Goal: Register for event/course

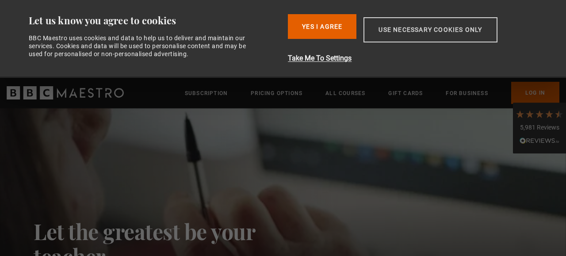
drag, startPoint x: 327, startPoint y: 24, endPoint x: 407, endPoint y: 22, distance: 80.6
click at [407, 22] on div "Yes I Agree Take Me To Settings Allow selection Use necessary cookies only" at bounding box center [418, 39] width 260 height 50
click at [407, 22] on button "Use necessary cookies only" at bounding box center [431, 29] width 134 height 25
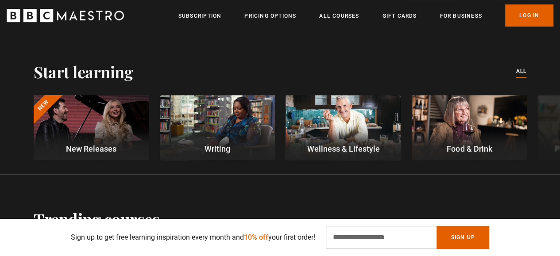
scroll to position [266, 0]
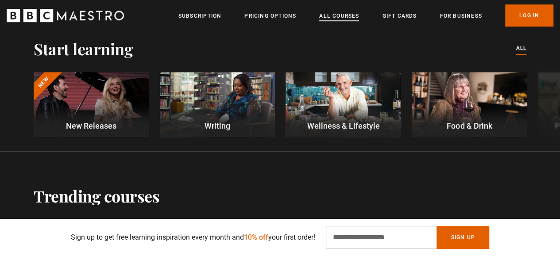
click at [339, 13] on link "All Courses" at bounding box center [339, 16] width 40 height 9
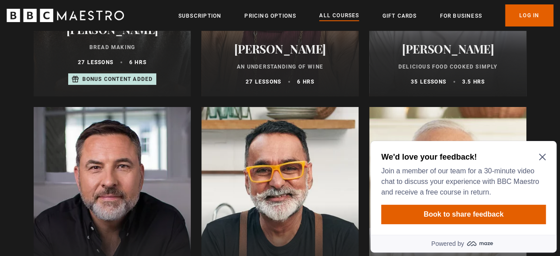
scroll to position [3142, 0]
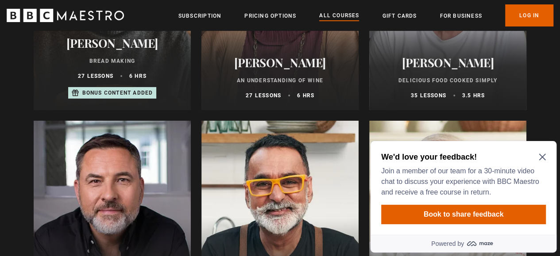
click at [469, 81] on p "Delicious Food Cooked Simply" at bounding box center [448, 81] width 136 height 8
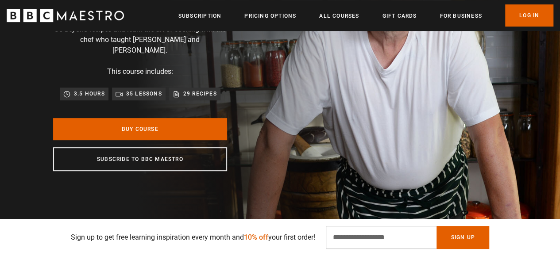
scroll to position [133, 0]
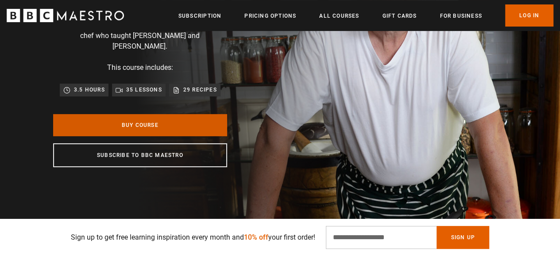
click at [180, 128] on link "Buy Course" at bounding box center [140, 125] width 174 height 22
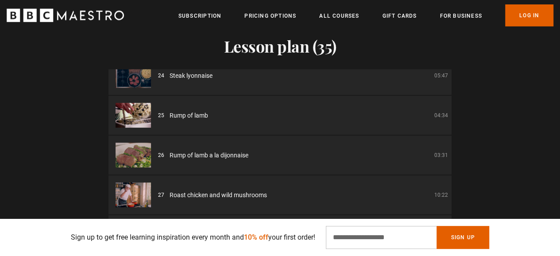
scroll to position [0, 675]
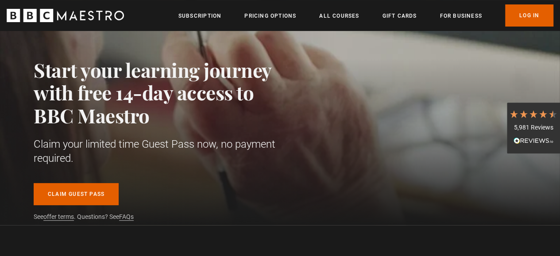
scroll to position [133, 0]
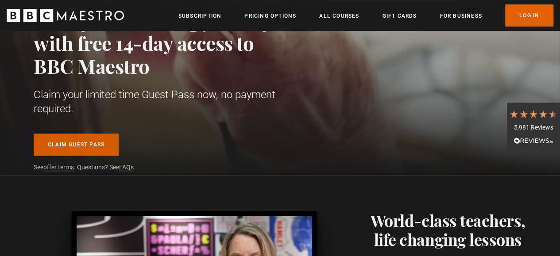
click at [75, 147] on link "Claim guest pass" at bounding box center [76, 145] width 85 height 22
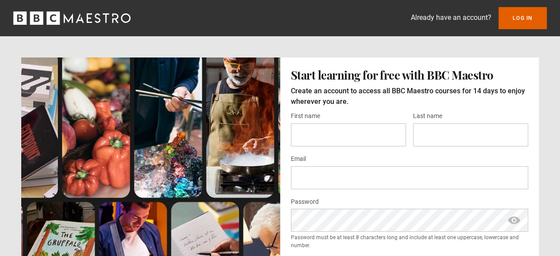
click at [326, 118] on div "First name *" at bounding box center [348, 129] width 115 height 36
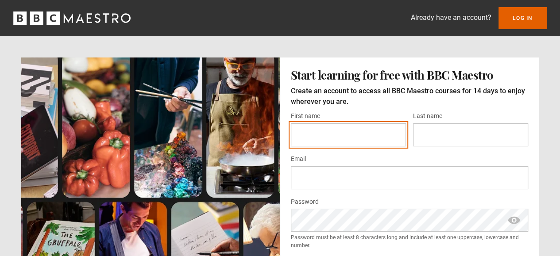
click at [323, 130] on input "First name *" at bounding box center [348, 134] width 115 height 23
type input "******"
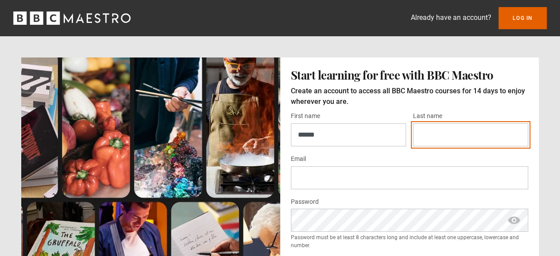
type input "********"
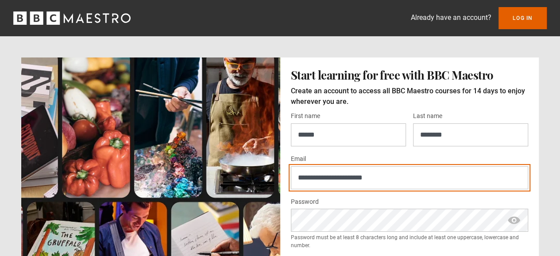
click at [348, 179] on input "**********" at bounding box center [410, 177] width 238 height 23
type input "**********"
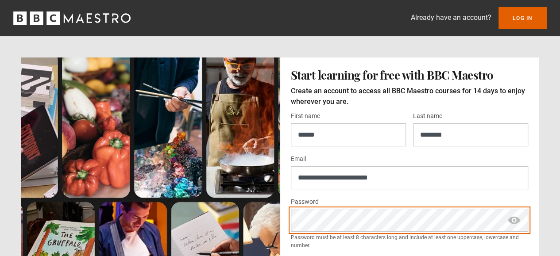
scroll to position [133, 0]
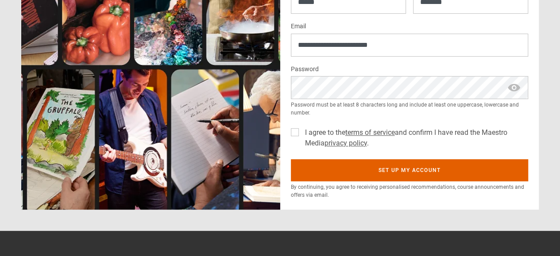
click at [301, 131] on label "I agree to the terms of service and confirm I have read the Maestro Media priva…" at bounding box center [414, 137] width 227 height 21
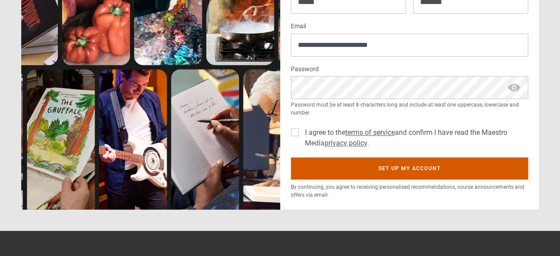
click at [416, 169] on button "Set up my account" at bounding box center [410, 169] width 238 height 22
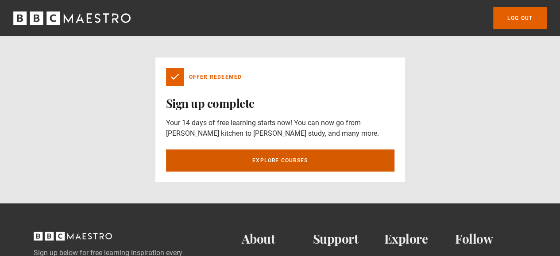
click at [251, 155] on link "Explore courses" at bounding box center [280, 161] width 228 height 22
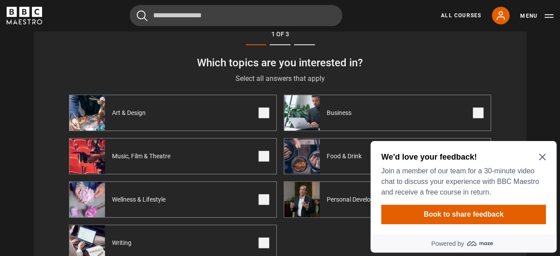
scroll to position [408, 0]
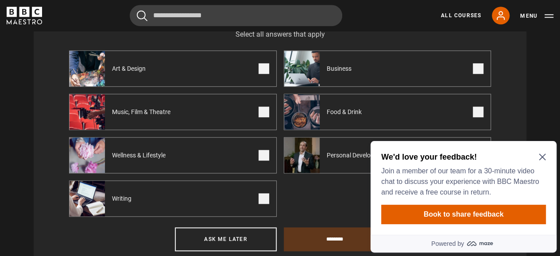
click at [477, 110] on span at bounding box center [478, 112] width 11 height 11
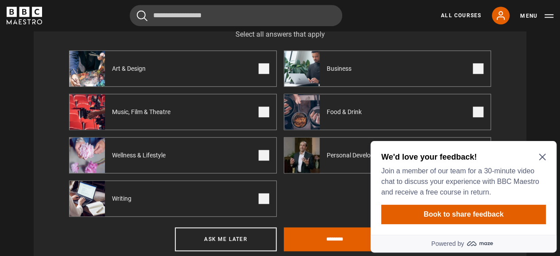
click at [542, 154] on icon "Close Maze Prompt" at bounding box center [542, 157] width 7 height 7
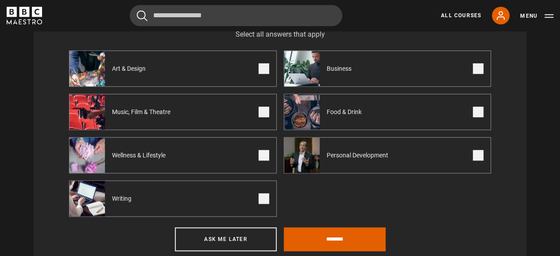
click at [474, 153] on span at bounding box center [478, 155] width 11 height 11
click at [268, 160] on span at bounding box center [263, 155] width 11 height 11
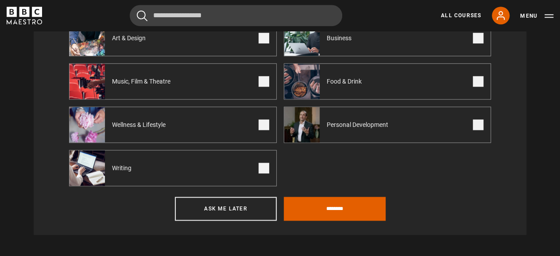
scroll to position [453, 0]
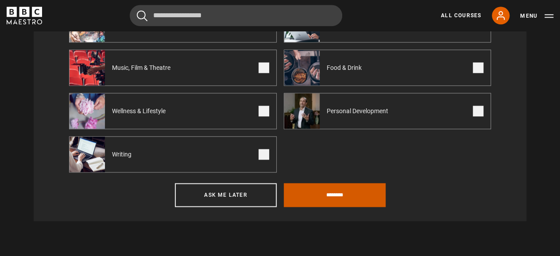
click at [344, 199] on input "********" at bounding box center [335, 195] width 102 height 24
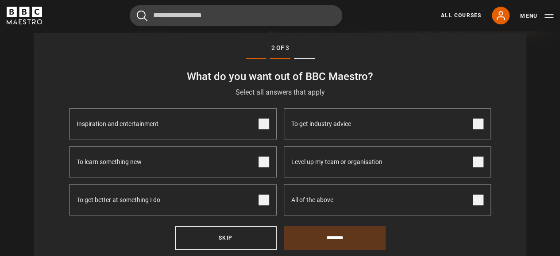
scroll to position [364, 0]
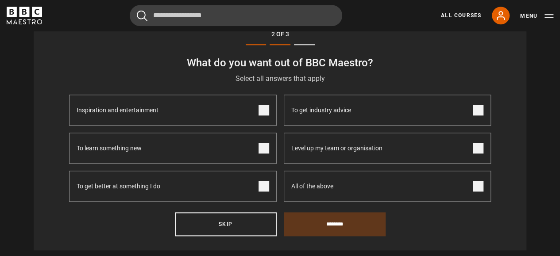
click at [262, 110] on span at bounding box center [263, 110] width 11 height 11
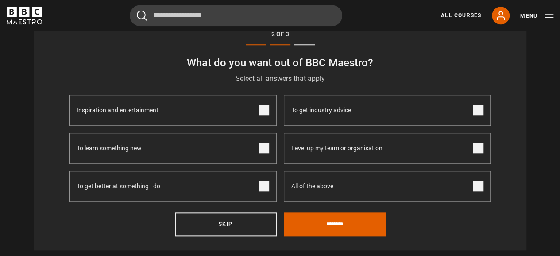
click at [259, 150] on span at bounding box center [263, 148] width 11 height 11
click at [260, 187] on span at bounding box center [263, 186] width 11 height 11
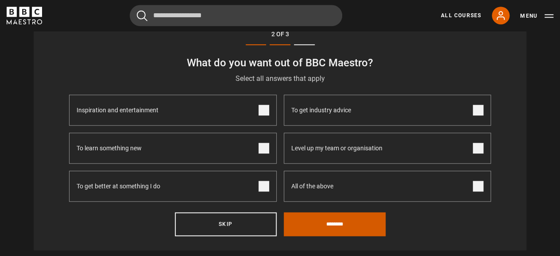
click at [343, 227] on input "********" at bounding box center [335, 224] width 102 height 24
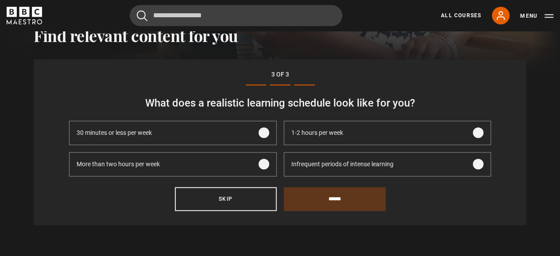
scroll to position [320, 0]
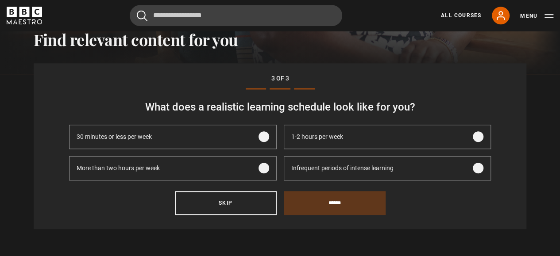
click at [335, 145] on div "1-2 hours per week" at bounding box center [317, 136] width 66 height 23
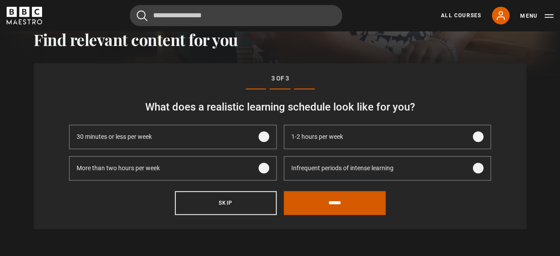
click at [349, 211] on input "******" at bounding box center [335, 203] width 102 height 24
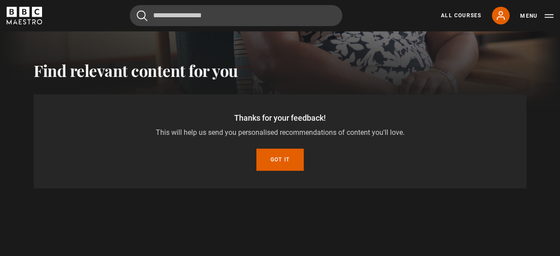
scroll to position [287, 0]
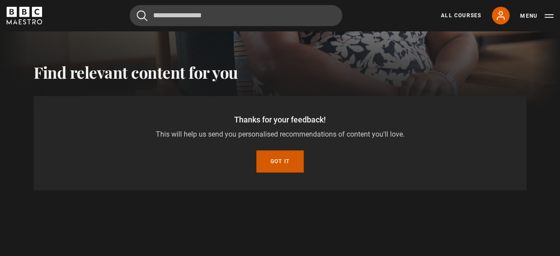
click at [266, 157] on button "Got it" at bounding box center [279, 161] width 47 height 22
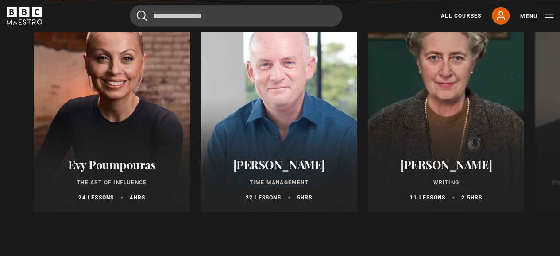
scroll to position [1084, 0]
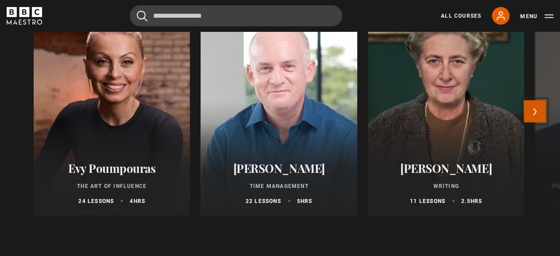
click at [535, 112] on button "Next" at bounding box center [535, 111] width 22 height 22
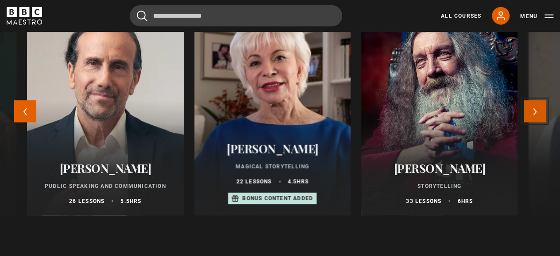
click at [535, 118] on button "Next" at bounding box center [535, 111] width 22 height 22
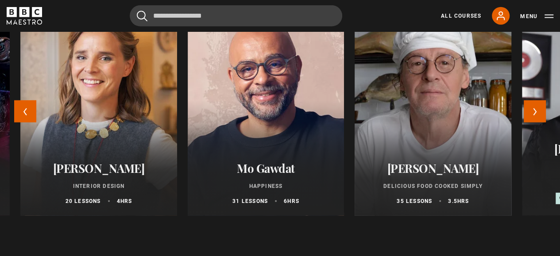
click at [487, 125] on div at bounding box center [433, 110] width 172 height 234
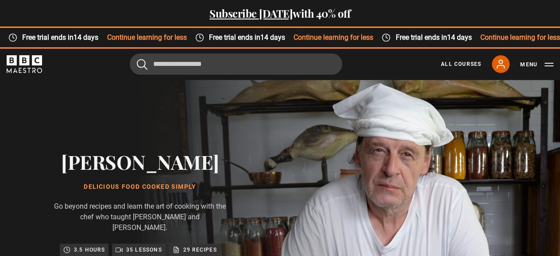
scroll to position [221, 0]
